Goal: Task Accomplishment & Management: Manage account settings

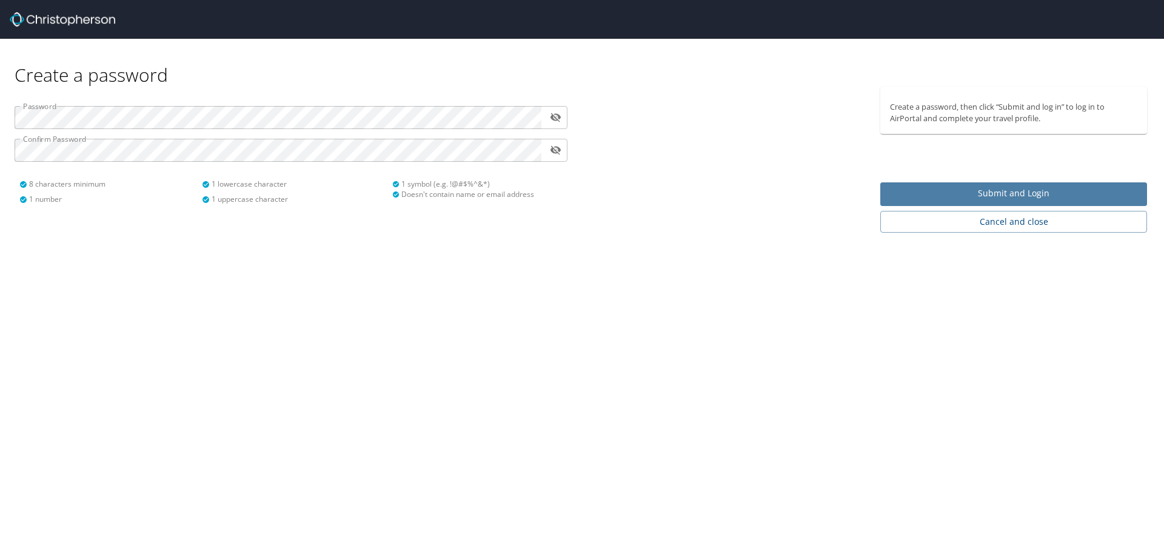
click at [978, 192] on span "Submit and Login" at bounding box center [1013, 193] width 247 height 15
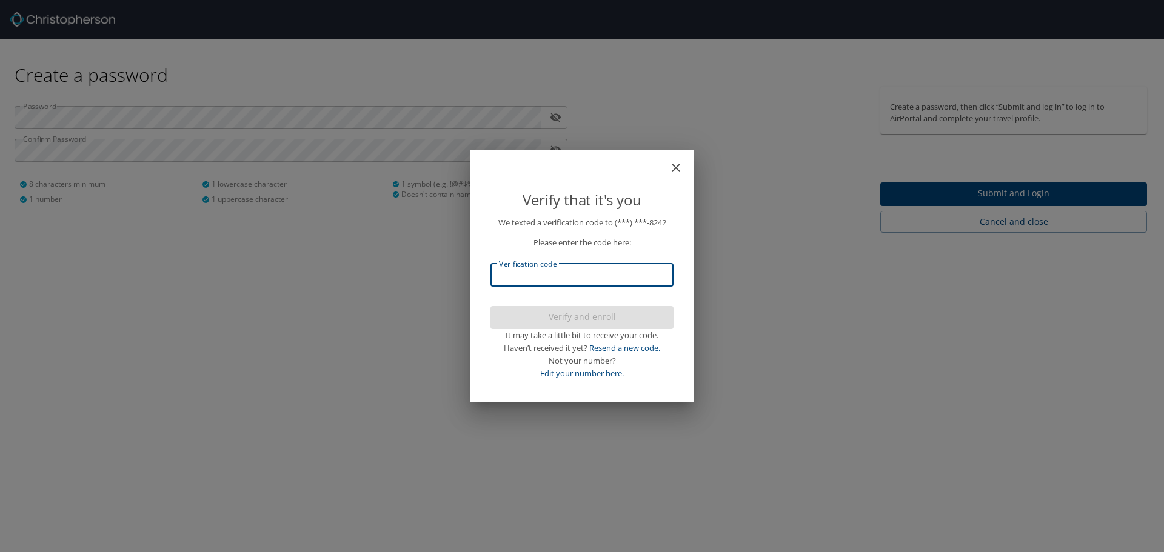
click at [529, 274] on input "Verification code" at bounding box center [581, 275] width 183 height 23
type input "693264"
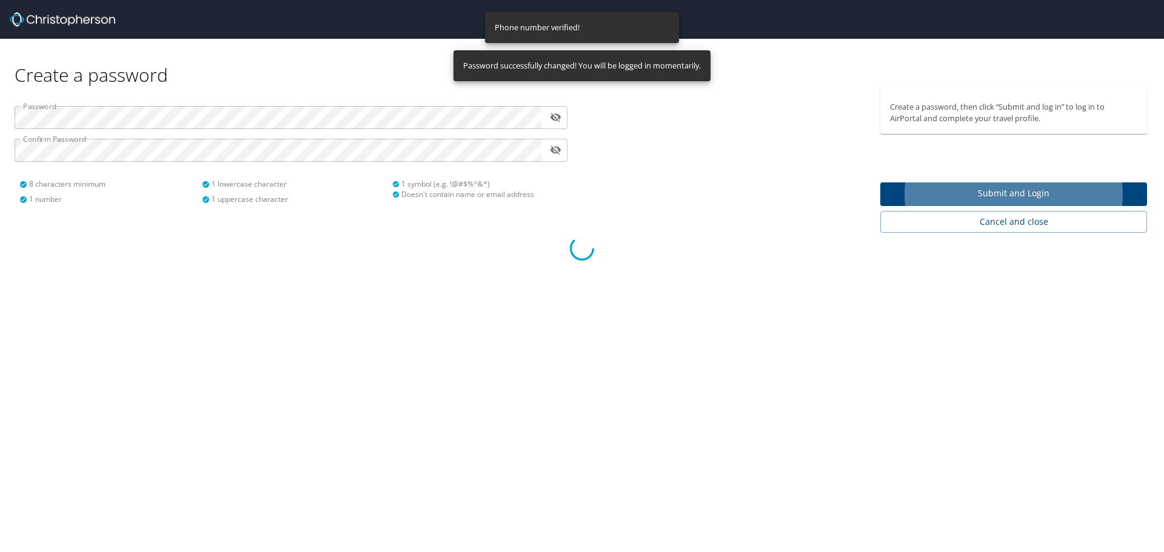
select select "US"
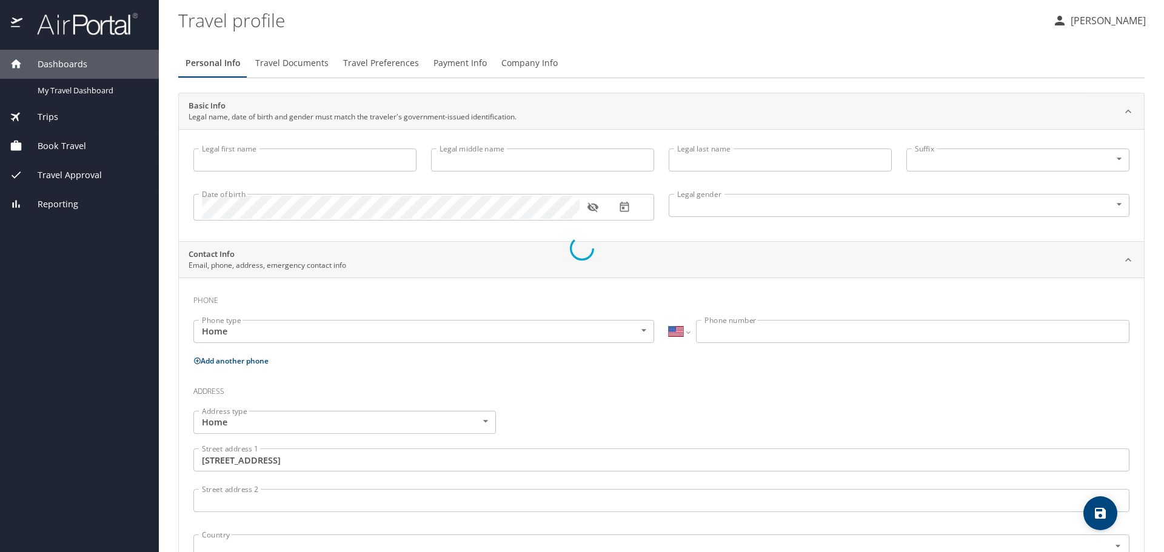
type input "Christie"
type input "Lee"
type input "Morgan"
type input "Female"
type input "United States of America"
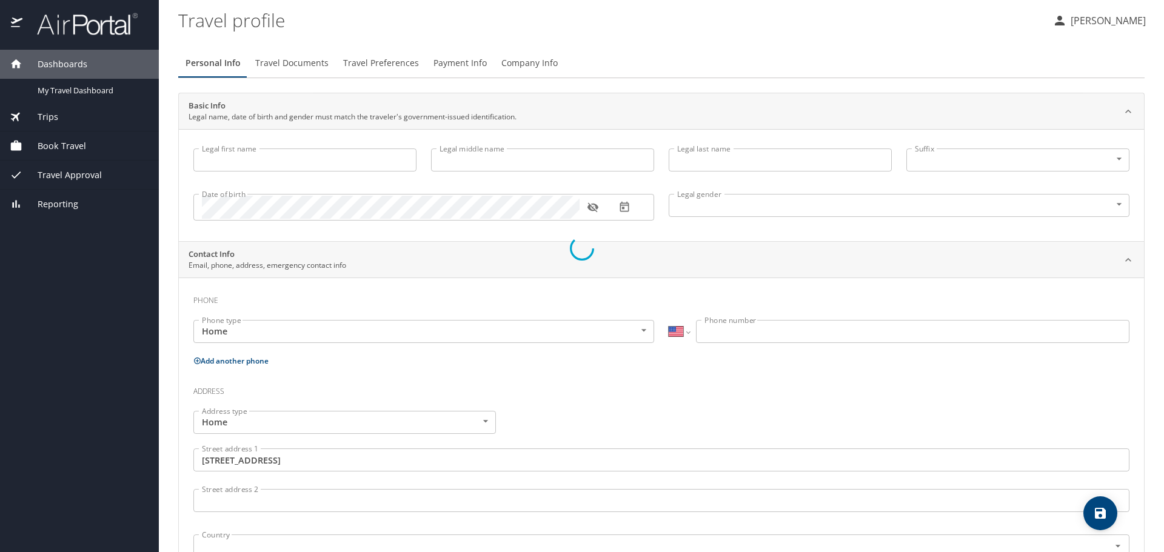
type input "Utah"
type input "United States of America"
type input "Utah"
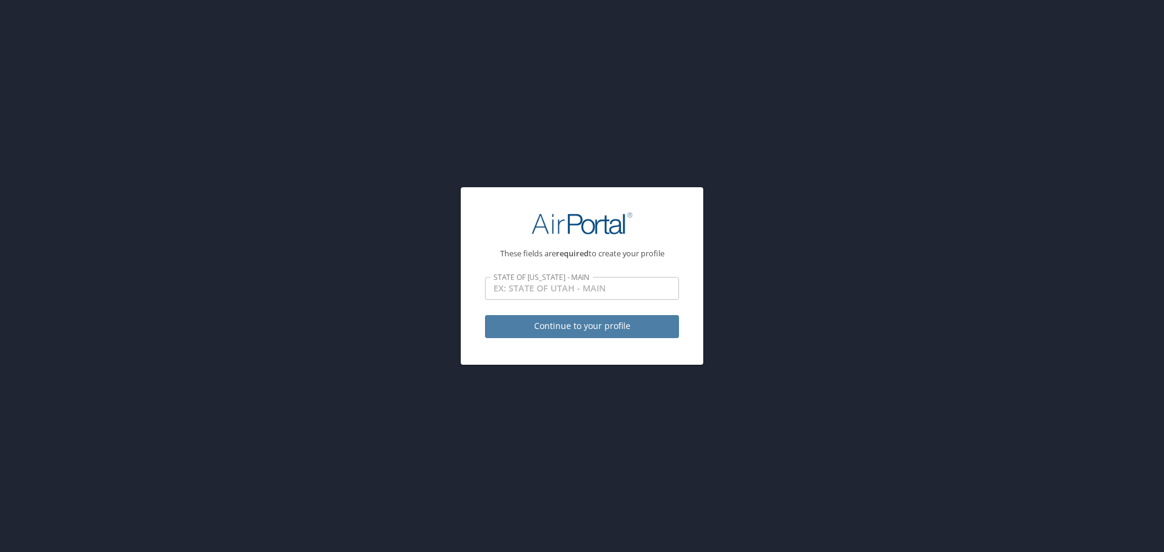
click at [574, 327] on span "Continue to your profile" at bounding box center [582, 326] width 175 height 15
select select "US"
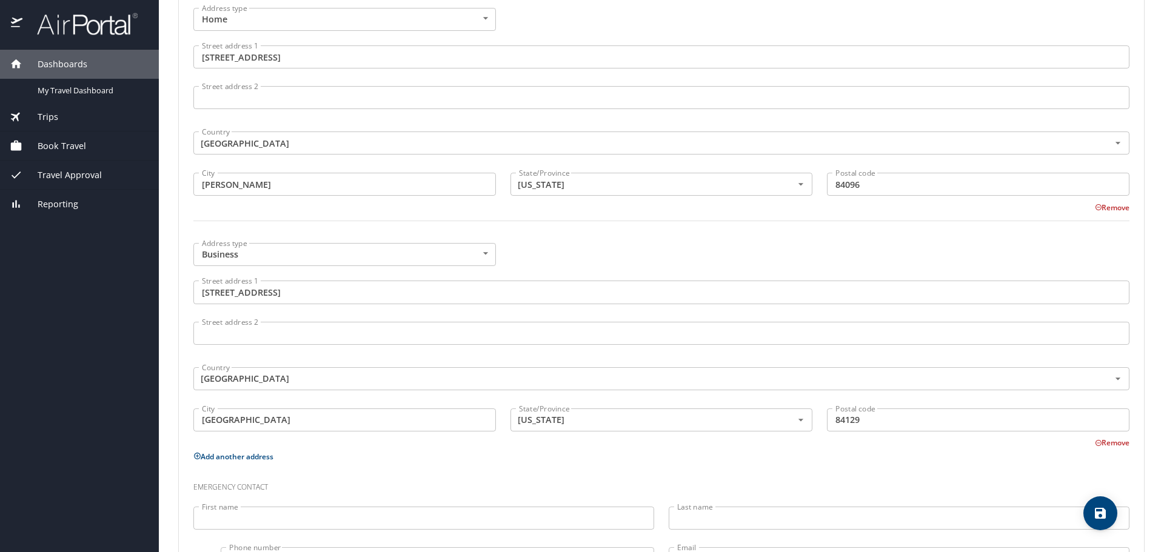
scroll to position [542, 0]
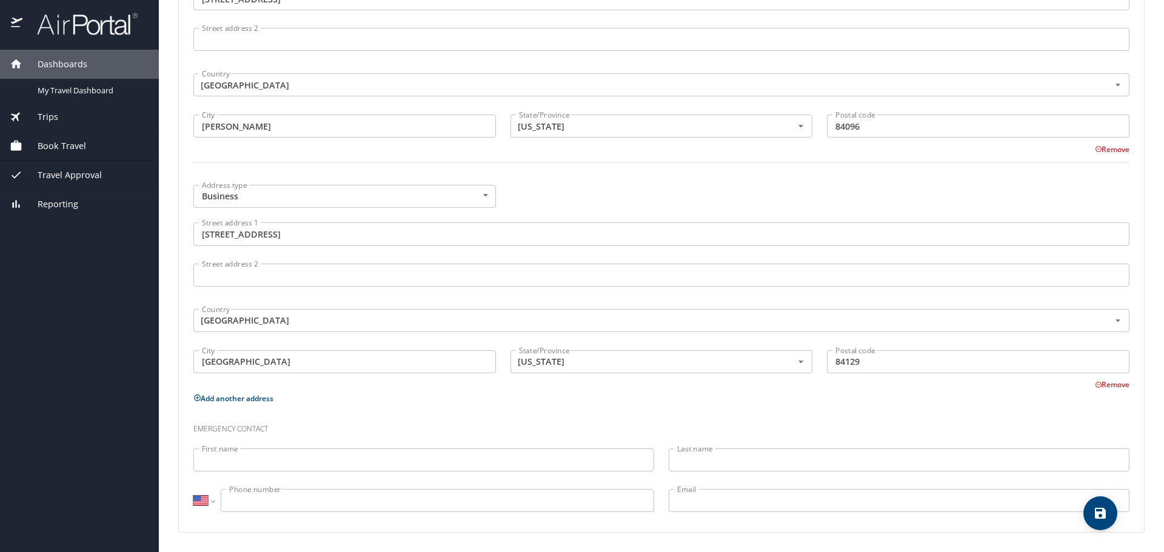
click at [472, 446] on div "First name First name" at bounding box center [423, 461] width 475 height 41
click at [469, 457] on input "First name" at bounding box center [423, 460] width 461 height 23
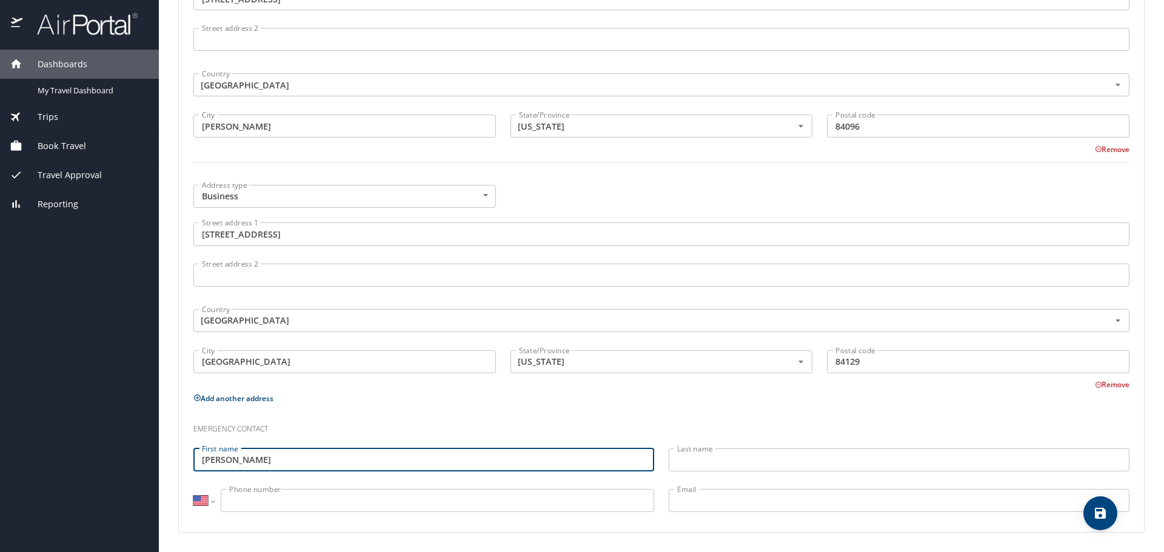
type input "Scott"
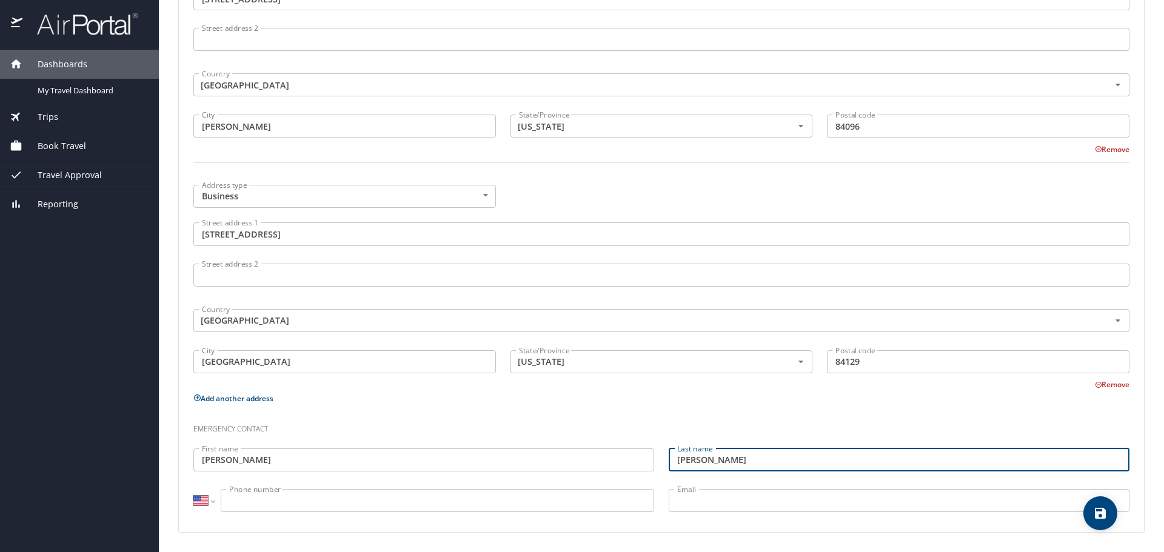
type input "Morgan"
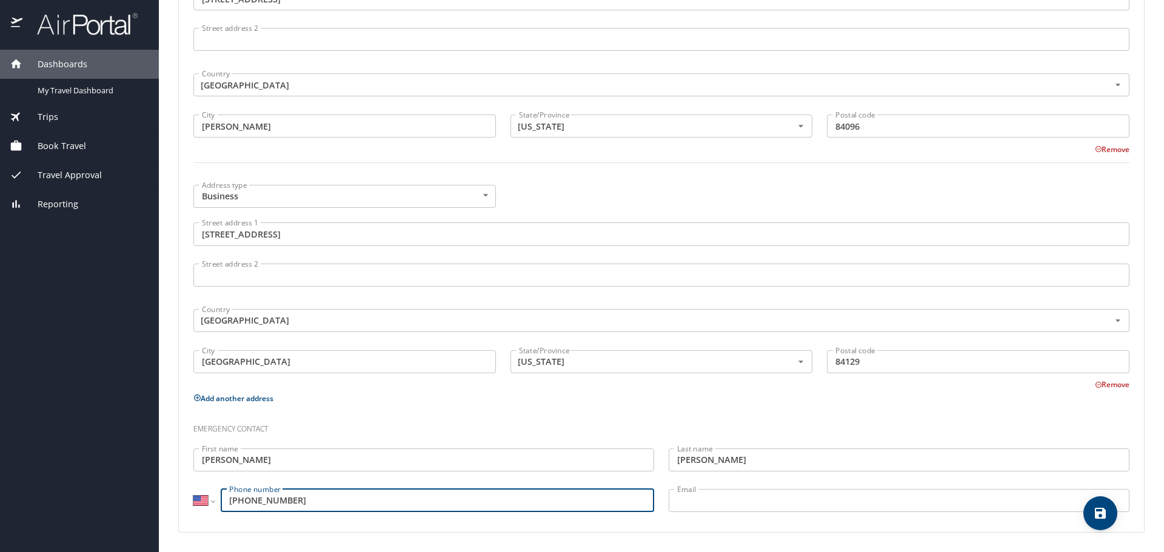
type input "(801) 657-6172"
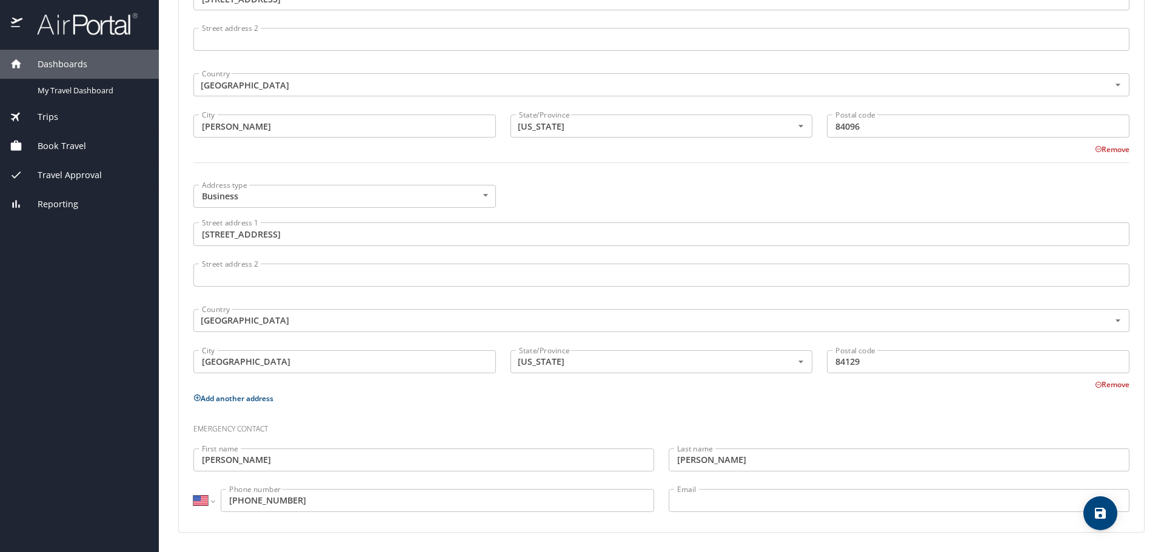
click at [685, 430] on h3 "Emergency contact" at bounding box center [661, 426] width 936 height 21
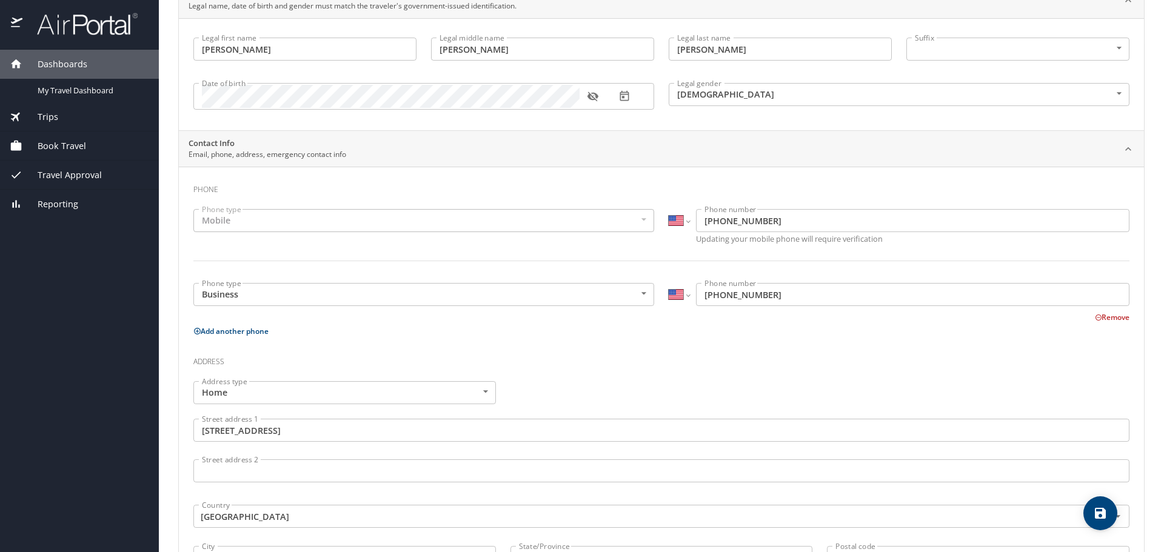
scroll to position [0, 0]
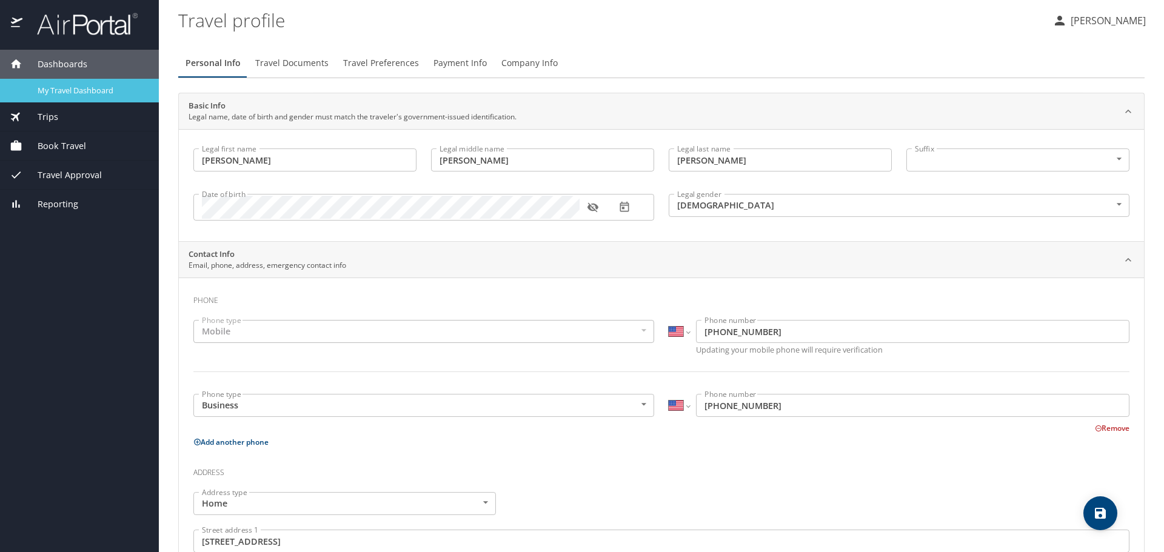
click at [121, 85] on span "My Travel Dashboard" at bounding box center [91, 91] width 107 height 12
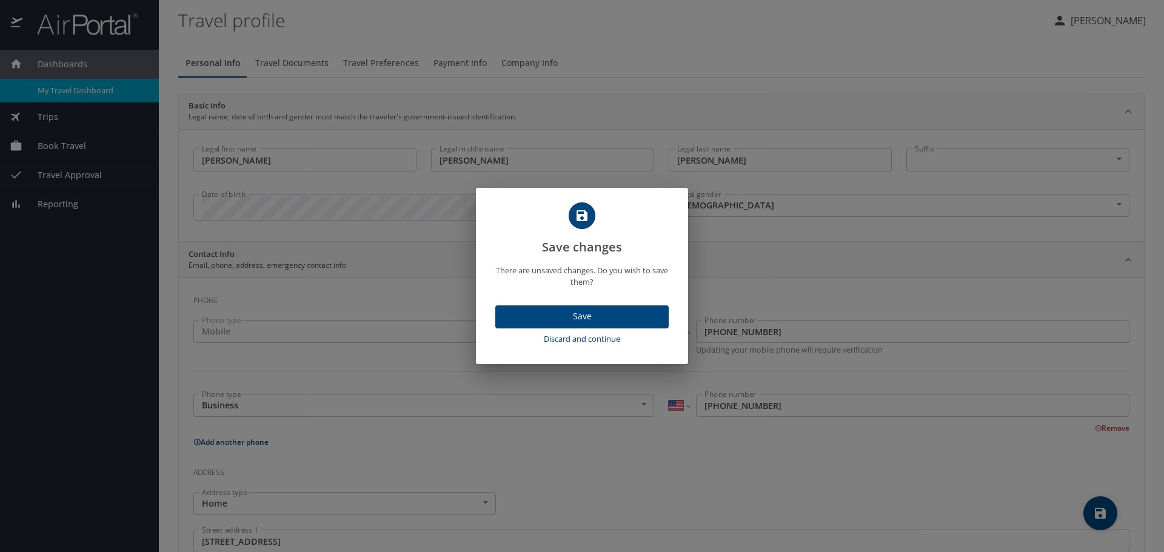
click at [609, 315] on span "Save" at bounding box center [582, 316] width 154 height 15
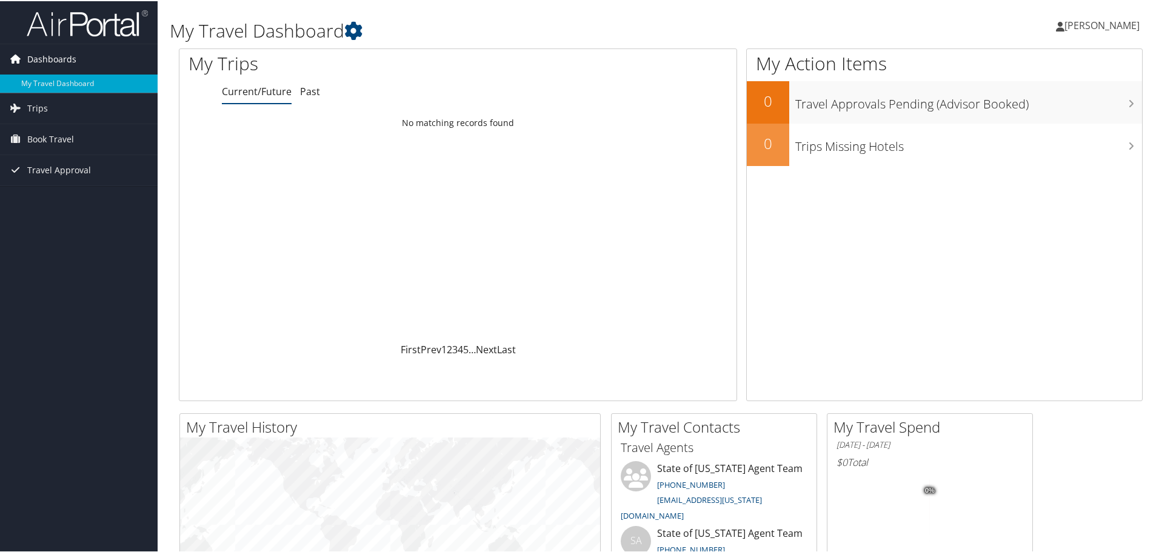
click at [31, 55] on span "Dashboards" at bounding box center [51, 58] width 49 height 30
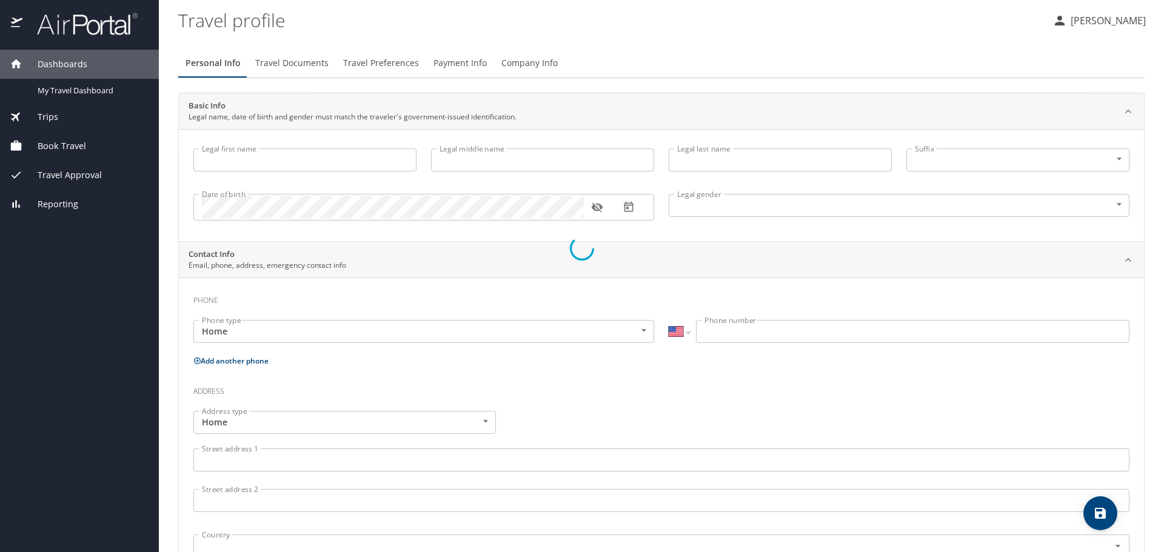
select select "US"
type input "Christie"
type input "Lee"
type input "Morgan"
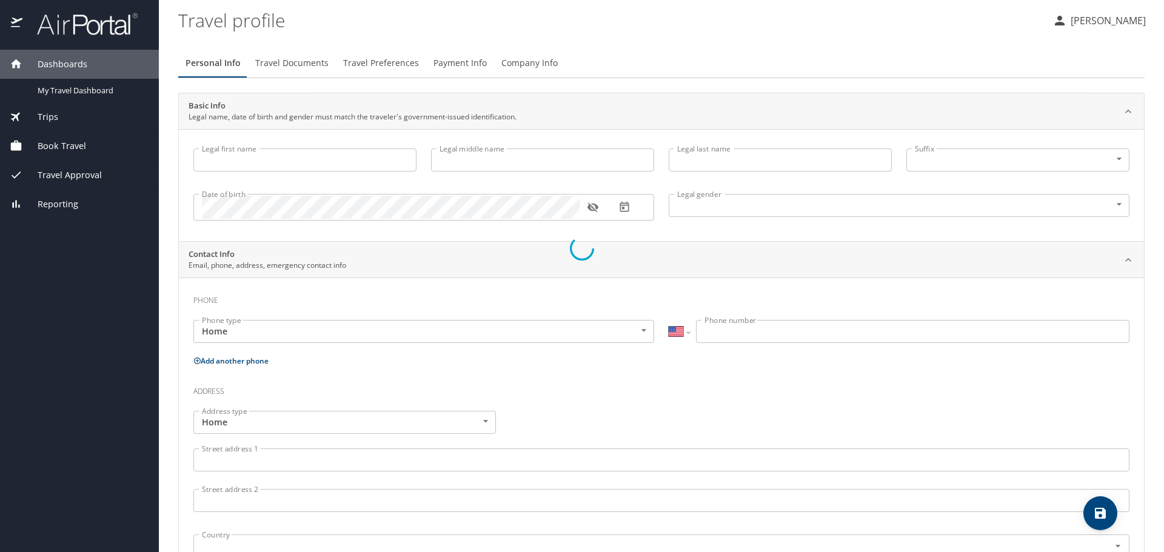
type input "Female"
type input "Scott"
type input "Morgan"
type input "(801) 657-6172"
select select "US"
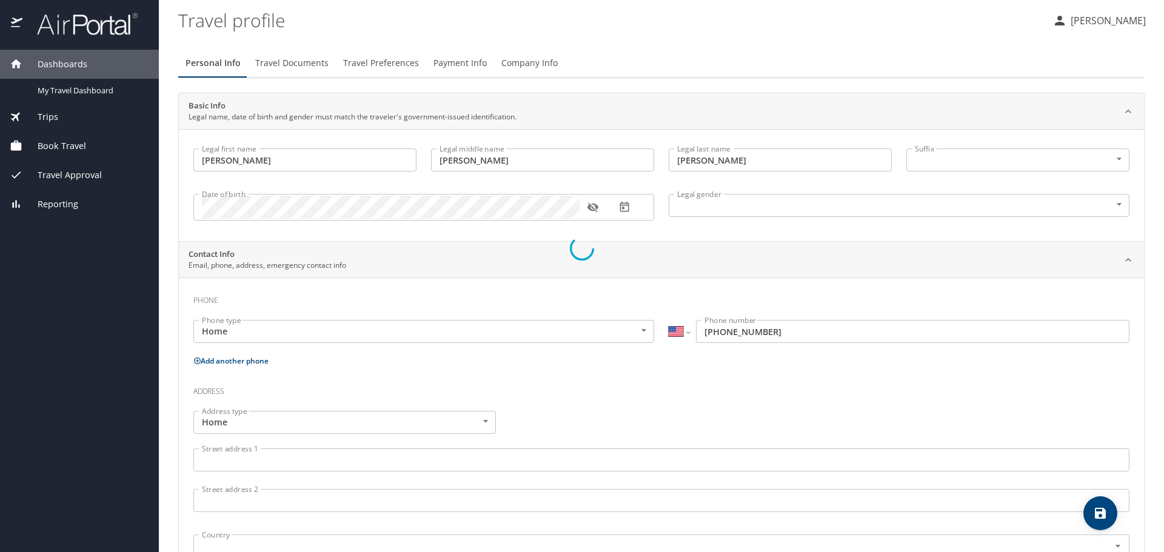
select select "US"
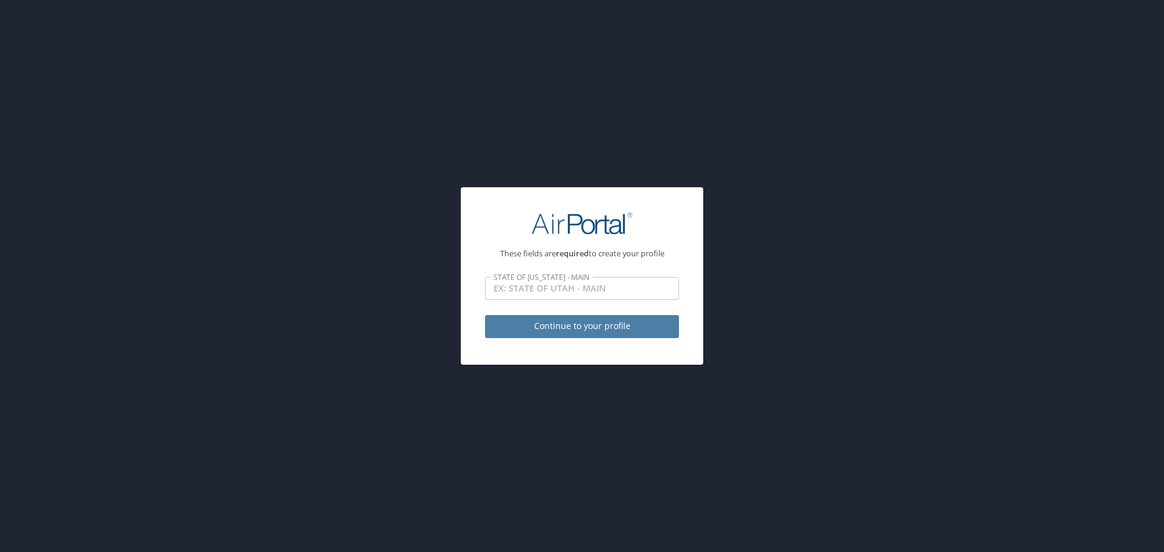
click at [607, 319] on span "Continue to your profile" at bounding box center [582, 326] width 175 height 15
select select "US"
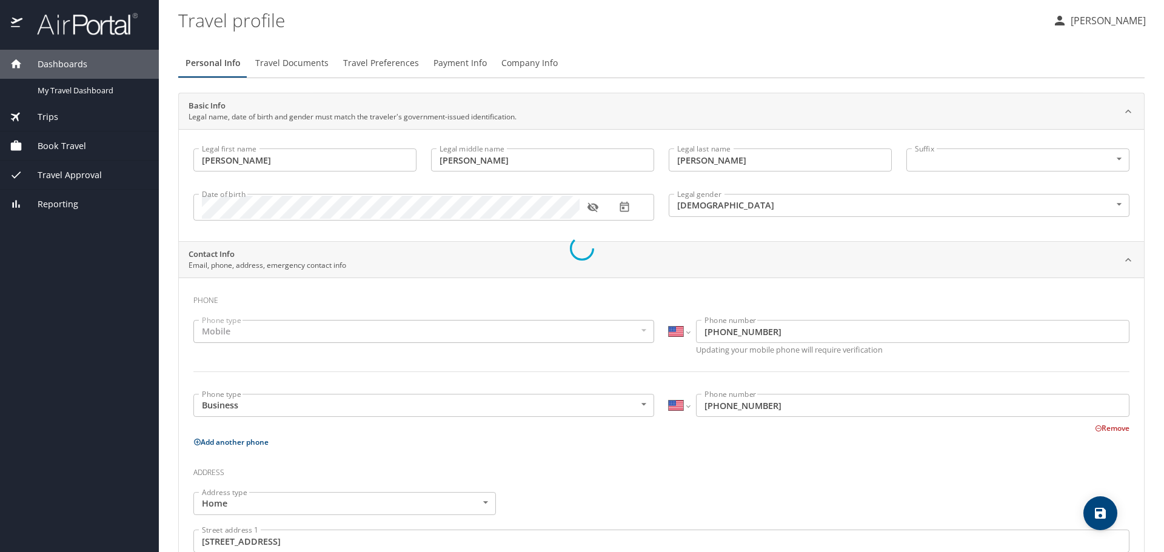
select select "US"
click at [309, 64] on span "Travel Documents" at bounding box center [291, 63] width 73 height 15
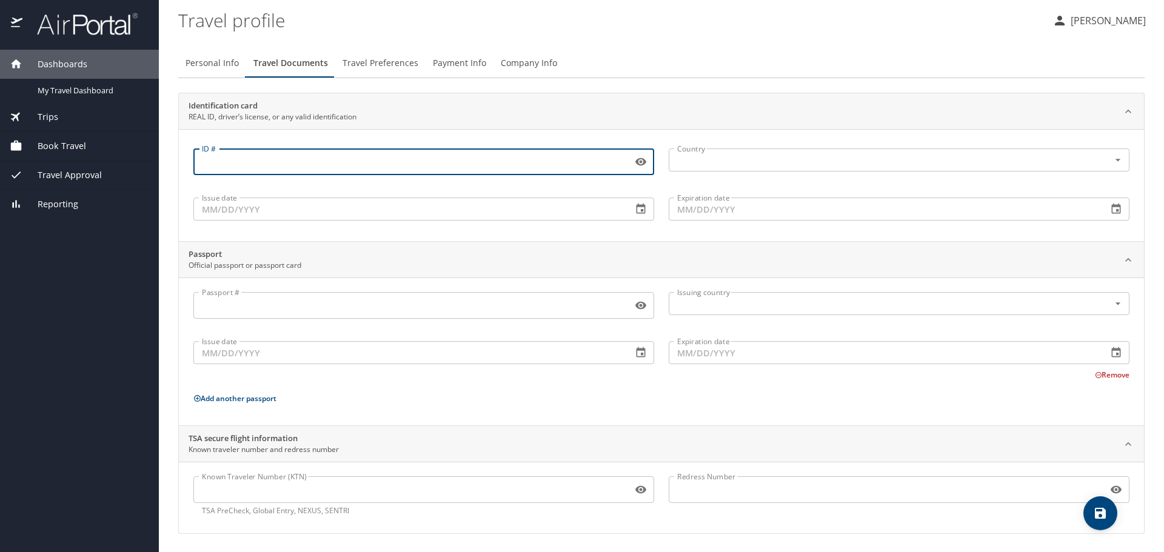
click at [280, 160] on input "ID #" at bounding box center [410, 161] width 434 height 23
drag, startPoint x: 262, startPoint y: 160, endPoint x: 92, endPoint y: 128, distance: 172.7
click at [92, 128] on div "Dashboards My Travel Dashboard Trips Current / Future Trips Past Trips Trips Mi…" at bounding box center [582, 276] width 1164 height 552
type input "153365052"
click at [732, 165] on input "text" at bounding box center [881, 160] width 418 height 16
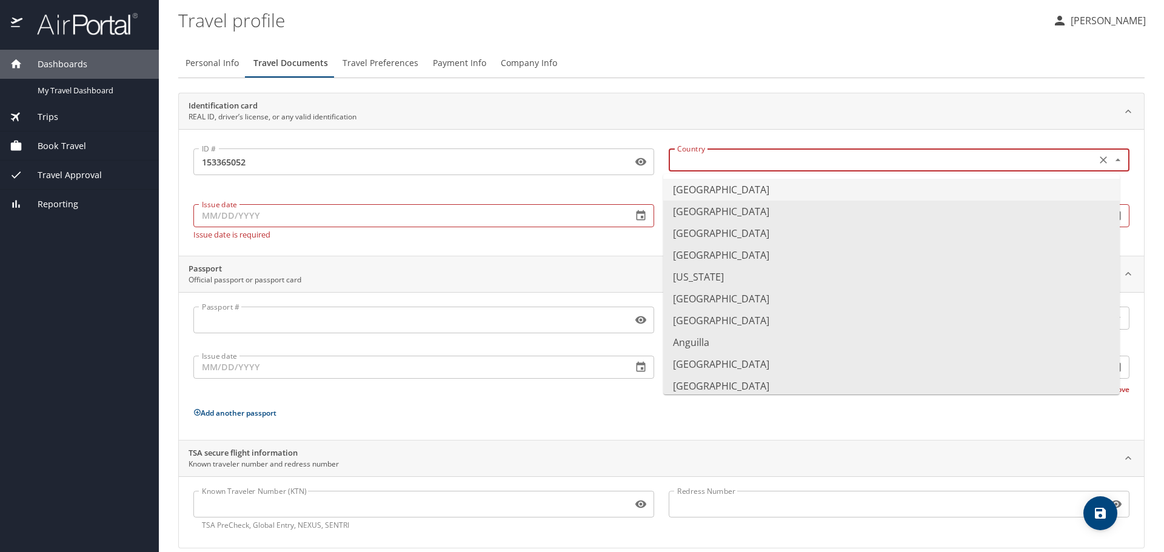
click at [712, 190] on li "United States of America" at bounding box center [891, 190] width 456 height 22
type input "United States of America"
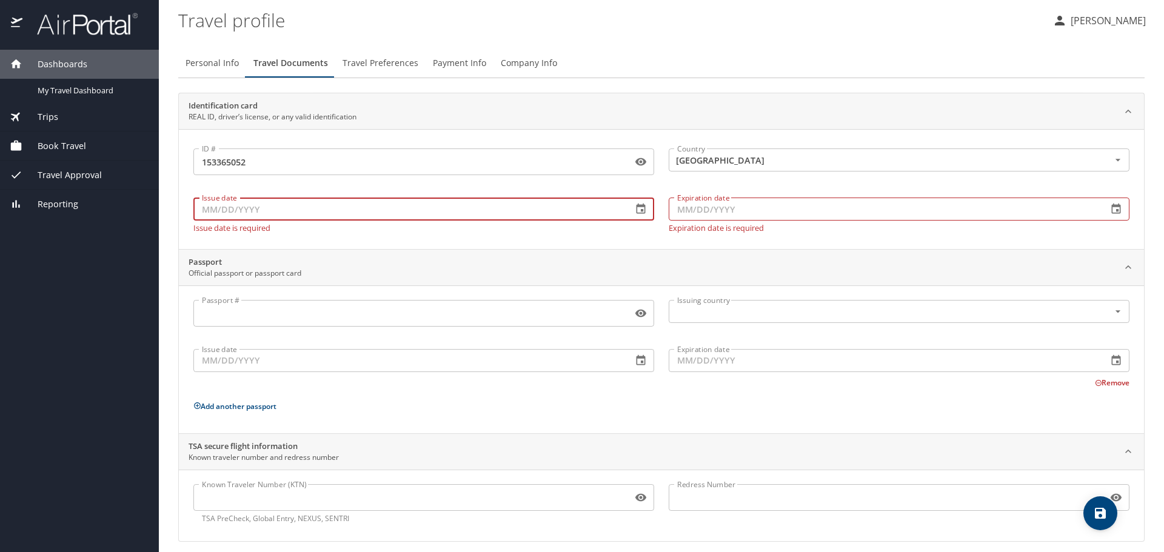
click at [360, 219] on input "Issue date" at bounding box center [407, 209] width 429 height 23
type input "08/11/2022"
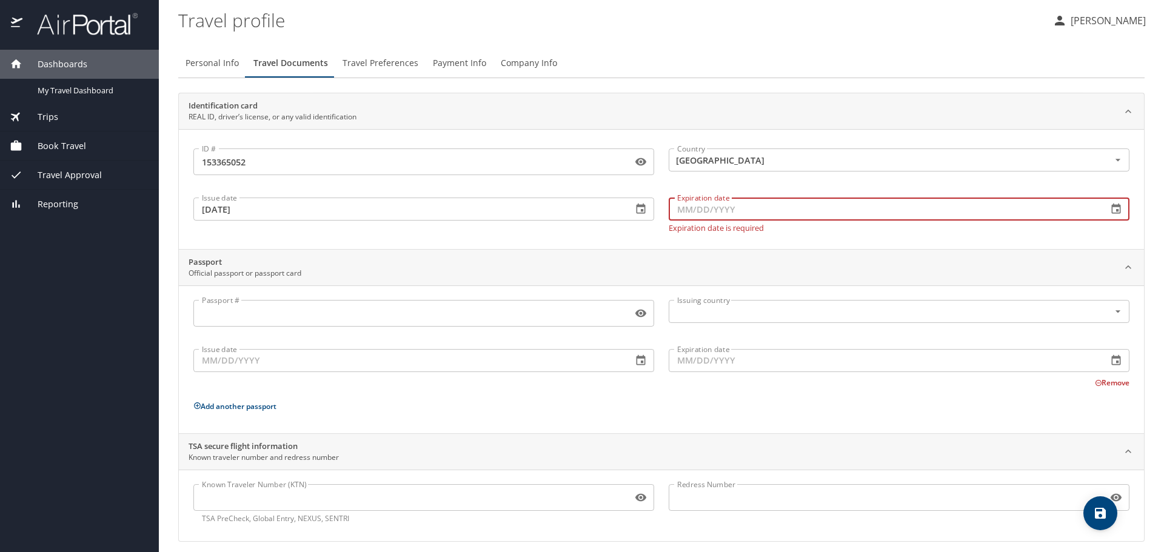
click at [739, 213] on input "Expiration date" at bounding box center [883, 209] width 429 height 23
type input "09/15/2030"
click at [667, 257] on div "Passport Official passport or passport card" at bounding box center [652, 267] width 926 height 23
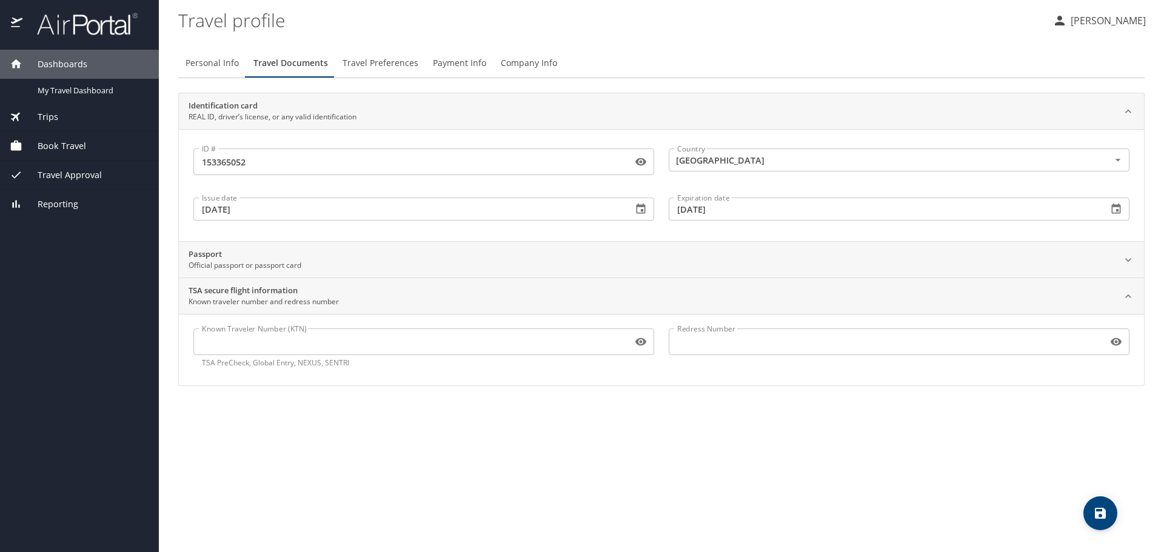
click at [1128, 260] on icon at bounding box center [1128, 260] width 12 height 12
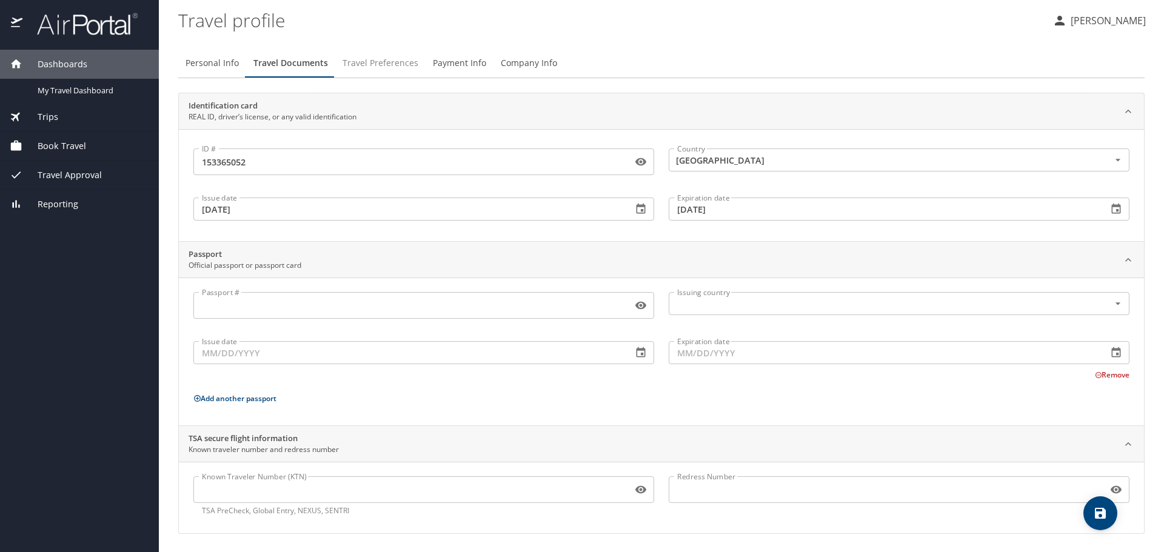
click at [378, 65] on span "Travel Preferences" at bounding box center [380, 63] width 76 height 15
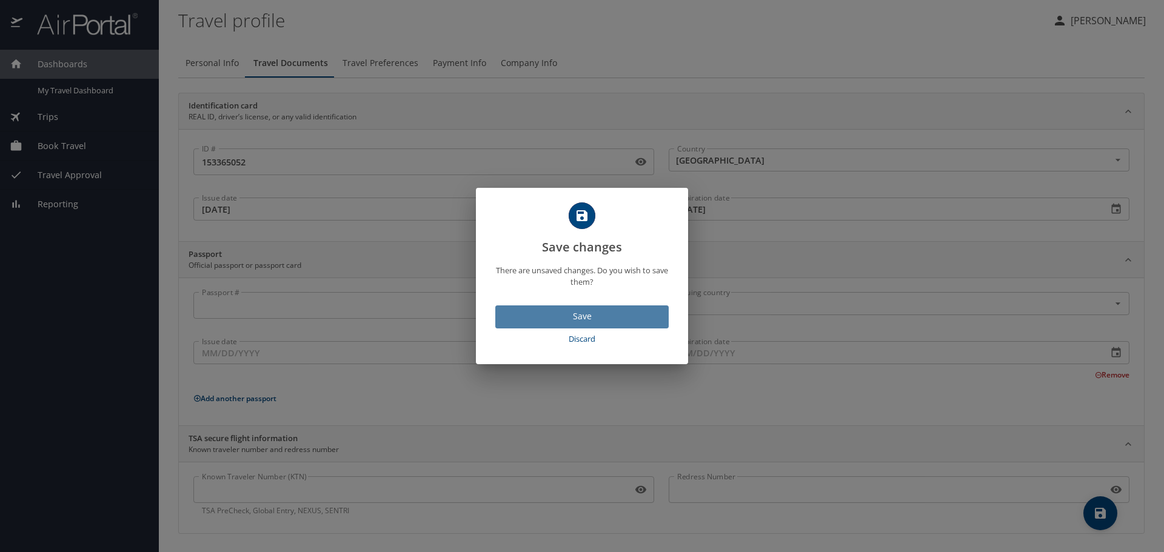
click at [561, 307] on button "Save" at bounding box center [581, 317] width 173 height 24
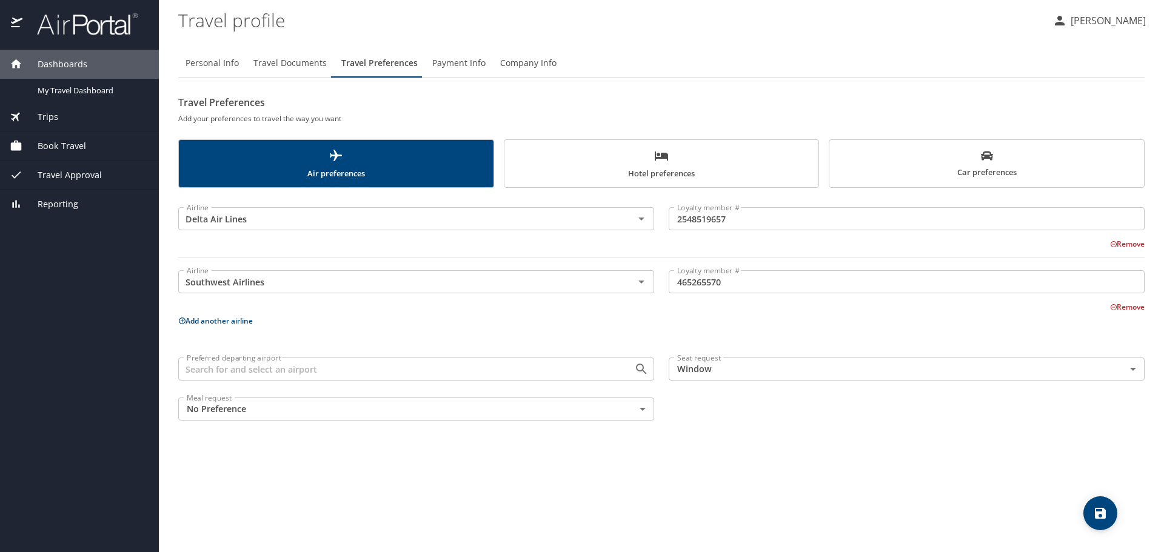
drag, startPoint x: 525, startPoint y: 347, endPoint x: 477, endPoint y: 368, distance: 52.1
drag, startPoint x: 477, startPoint y: 368, endPoint x: 365, endPoint y: 360, distance: 111.8
click at [365, 360] on div "Preferred departing airport" at bounding box center [416, 369] width 476 height 23
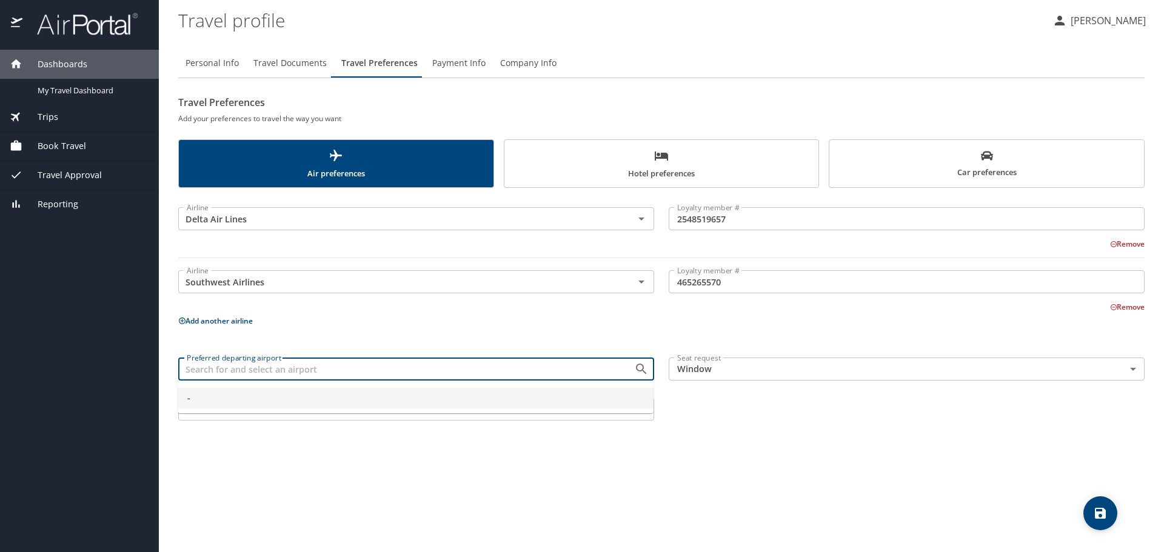
click at [365, 370] on input "Preferred departing airport" at bounding box center [398, 369] width 433 height 16
click at [367, 369] on input "Preferred departing airport" at bounding box center [398, 369] width 433 height 16
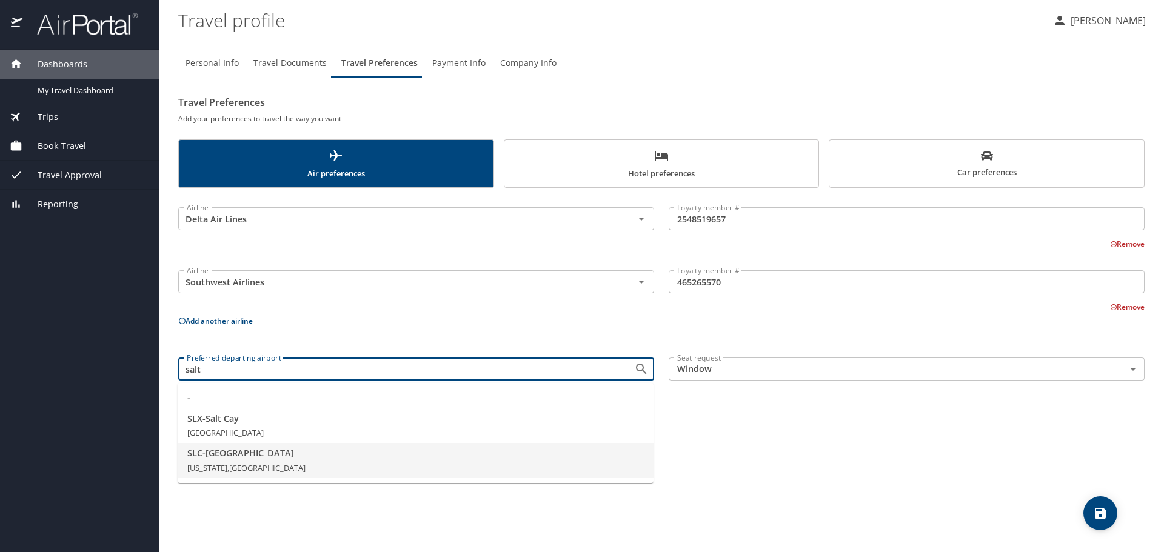
click at [271, 462] on span "Utah, United States of America" at bounding box center [246, 467] width 118 height 11
type input "SLC - Salt Lake City"
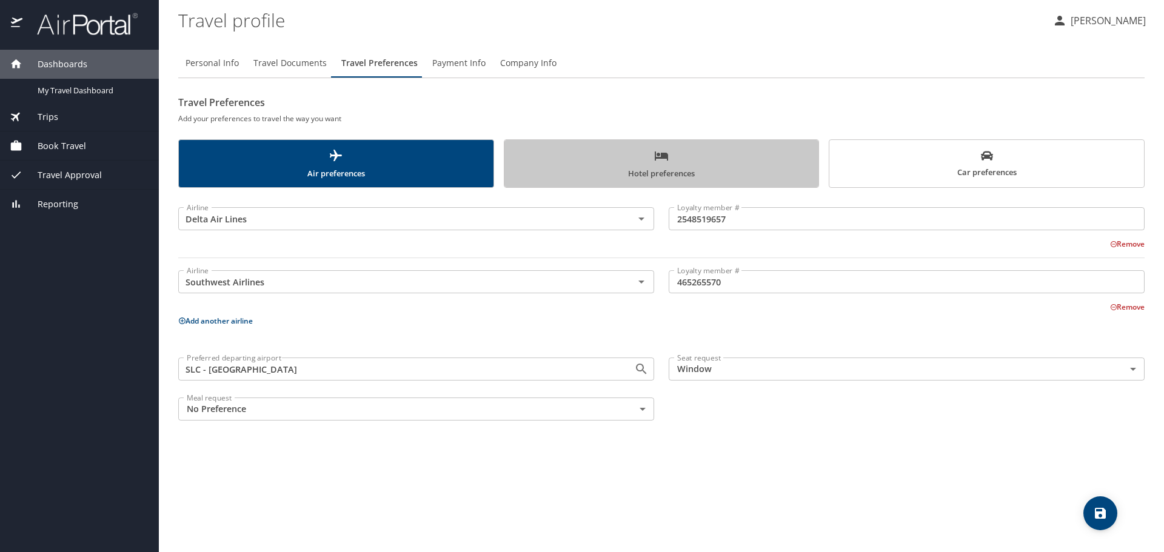
click at [668, 175] on span "Hotel preferences" at bounding box center [662, 164] width 300 height 32
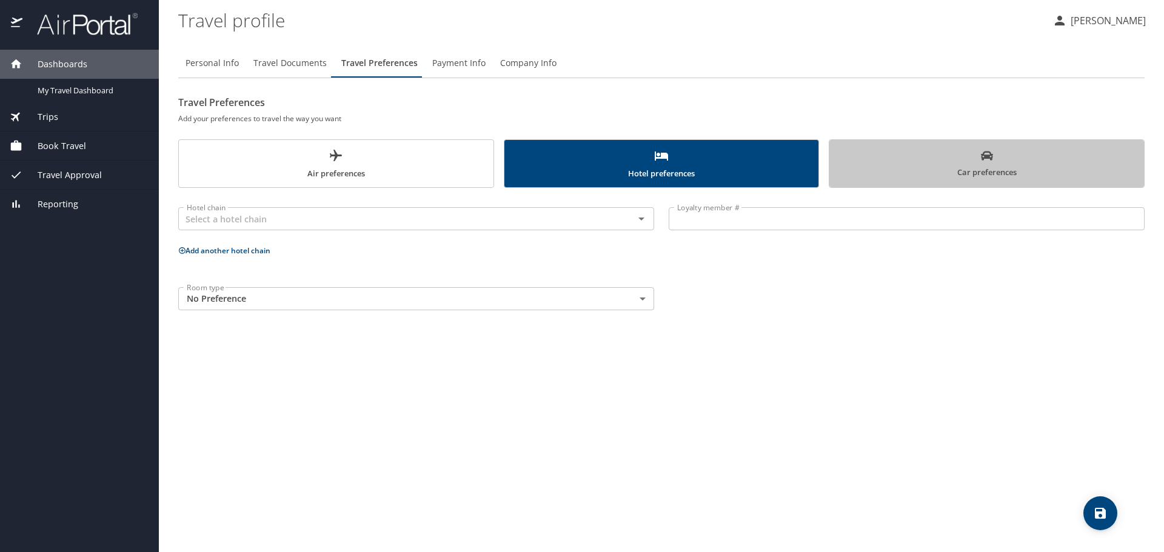
click at [904, 161] on span "Car preferences" at bounding box center [986, 165] width 300 height 30
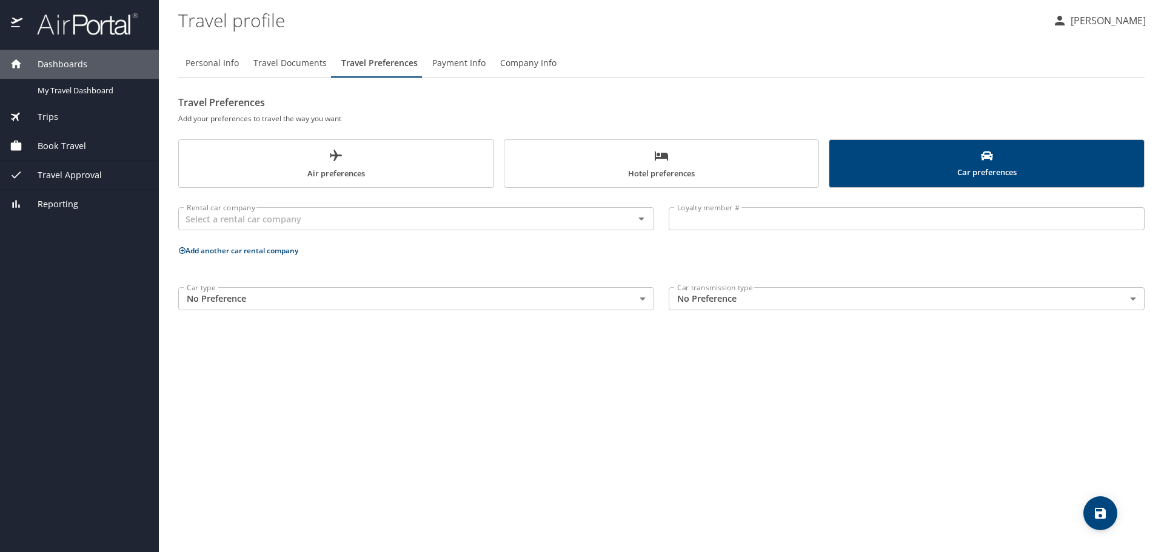
click at [460, 72] on button "Payment Info" at bounding box center [459, 62] width 68 height 29
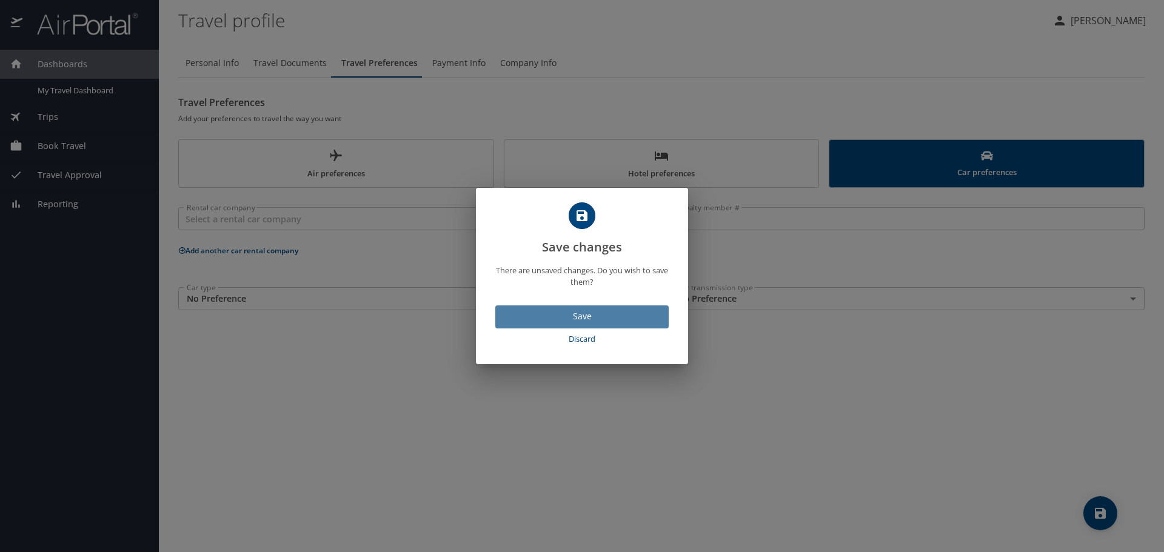
click at [630, 318] on span "Save" at bounding box center [582, 316] width 154 height 15
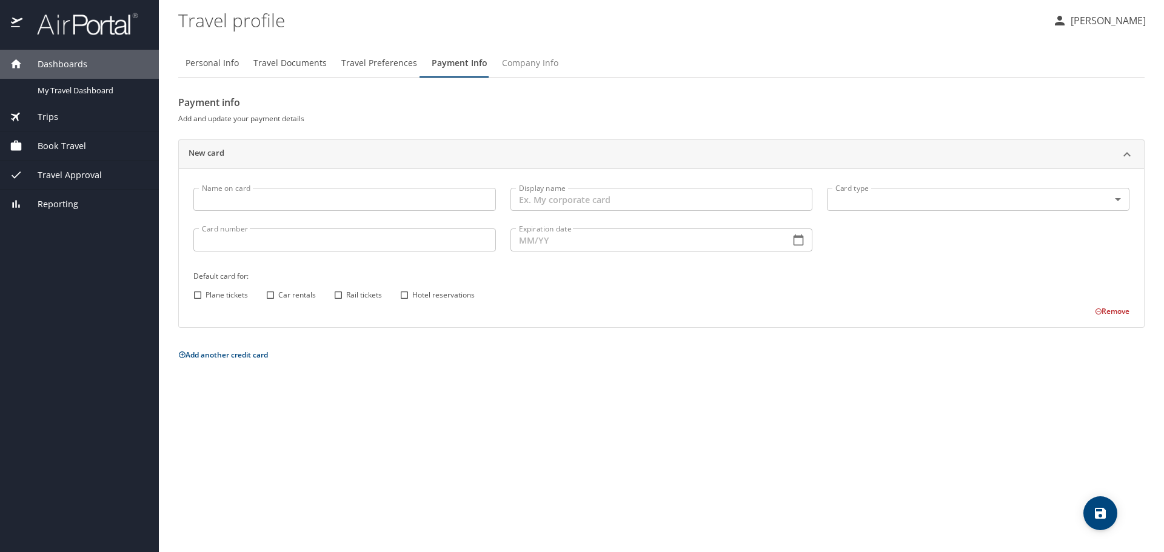
click at [532, 68] on span "Company Info" at bounding box center [530, 63] width 56 height 15
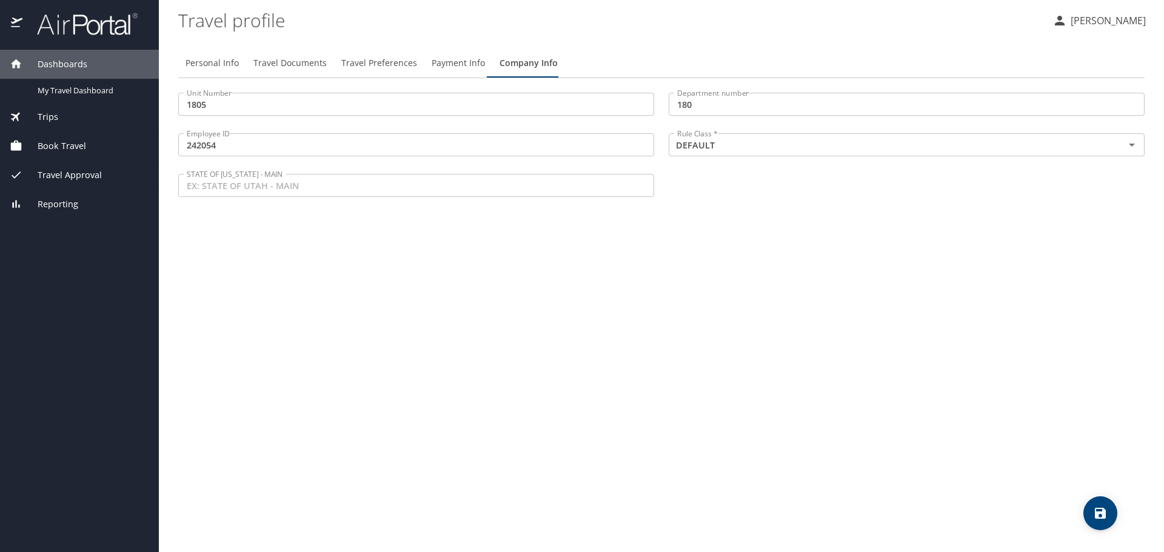
click at [96, 176] on span "Travel Approval" at bounding box center [61, 174] width 79 height 13
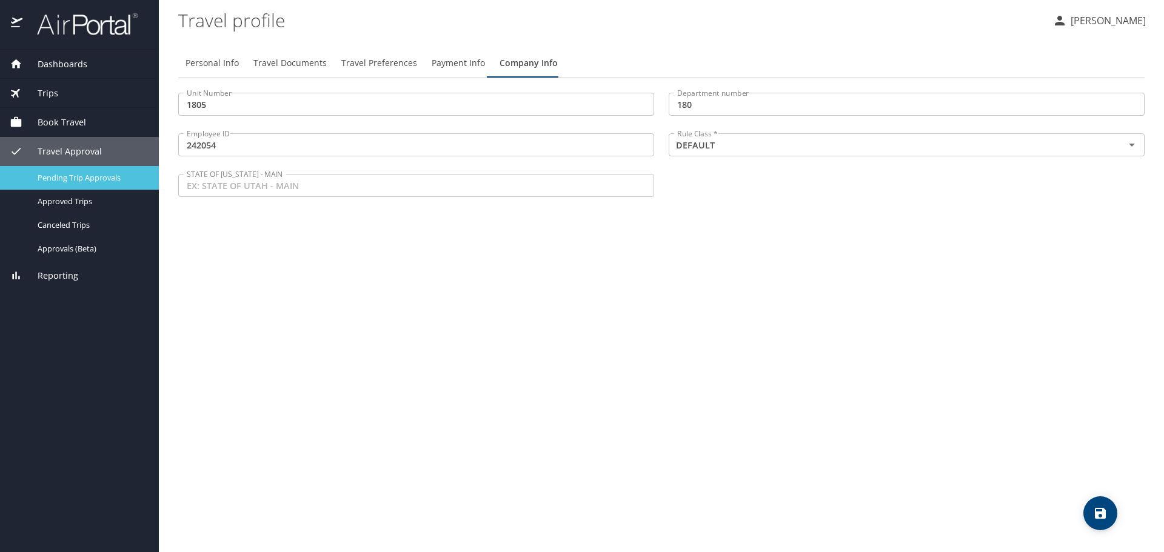
click at [96, 176] on span "Pending Trip Approvals" at bounding box center [91, 178] width 107 height 12
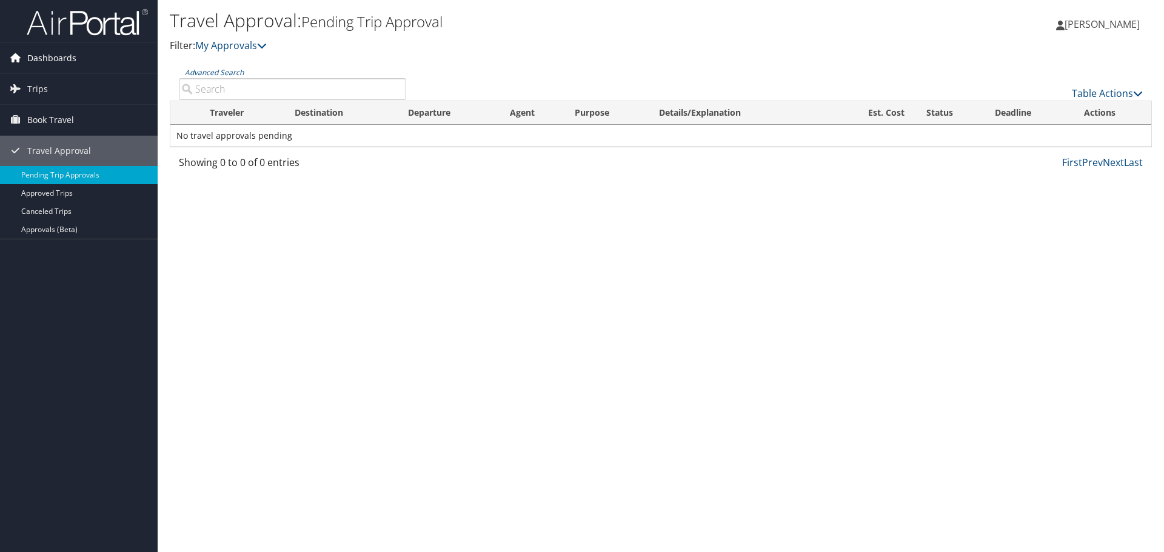
click at [55, 62] on span "Dashboards" at bounding box center [51, 58] width 49 height 30
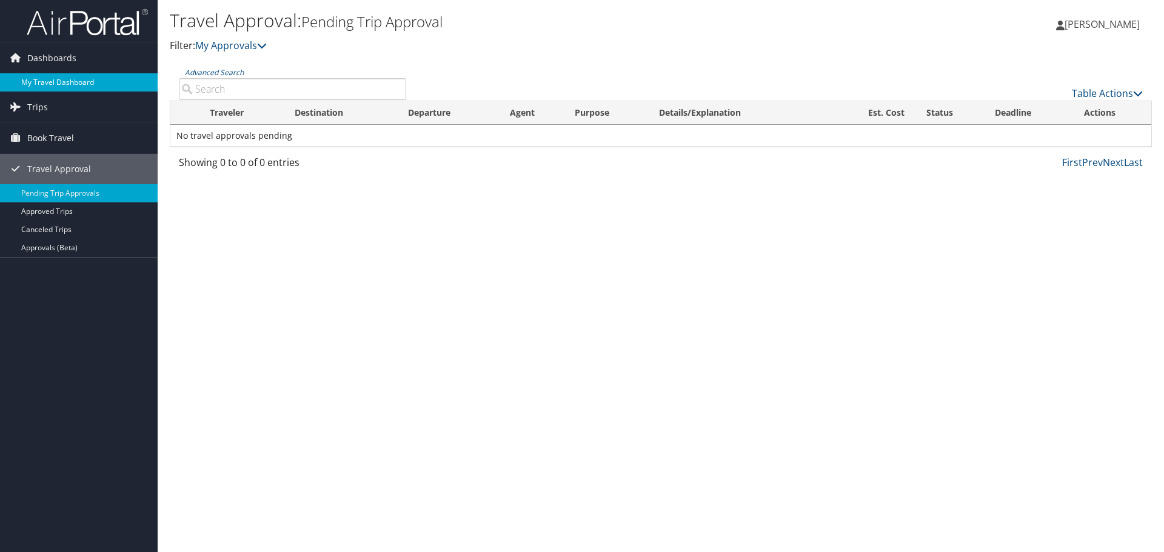
click at [39, 88] on link "My Travel Dashboard" at bounding box center [79, 82] width 158 height 18
